Goal: Task Accomplishment & Management: Manage account settings

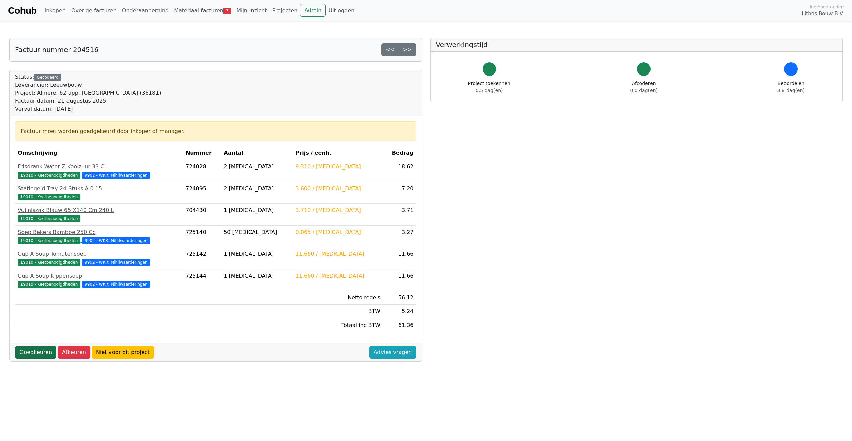
click at [31, 356] on link "Goedkeuren" at bounding box center [35, 352] width 41 height 13
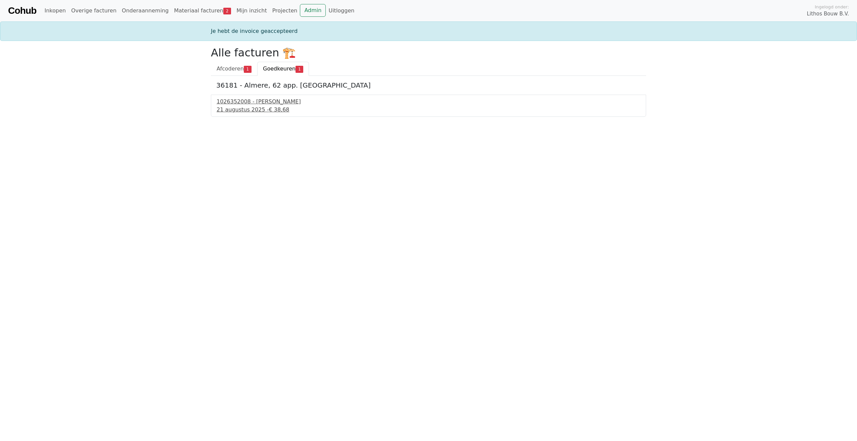
click at [272, 108] on span "€ 38,68" at bounding box center [279, 109] width 20 height 6
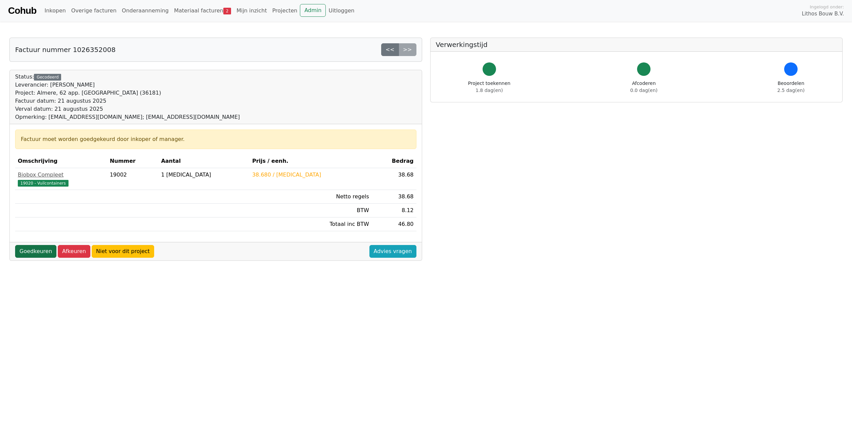
click at [40, 249] on link "Goedkeuren" at bounding box center [35, 251] width 41 height 13
